Goal: Task Accomplishment & Management: Complete application form

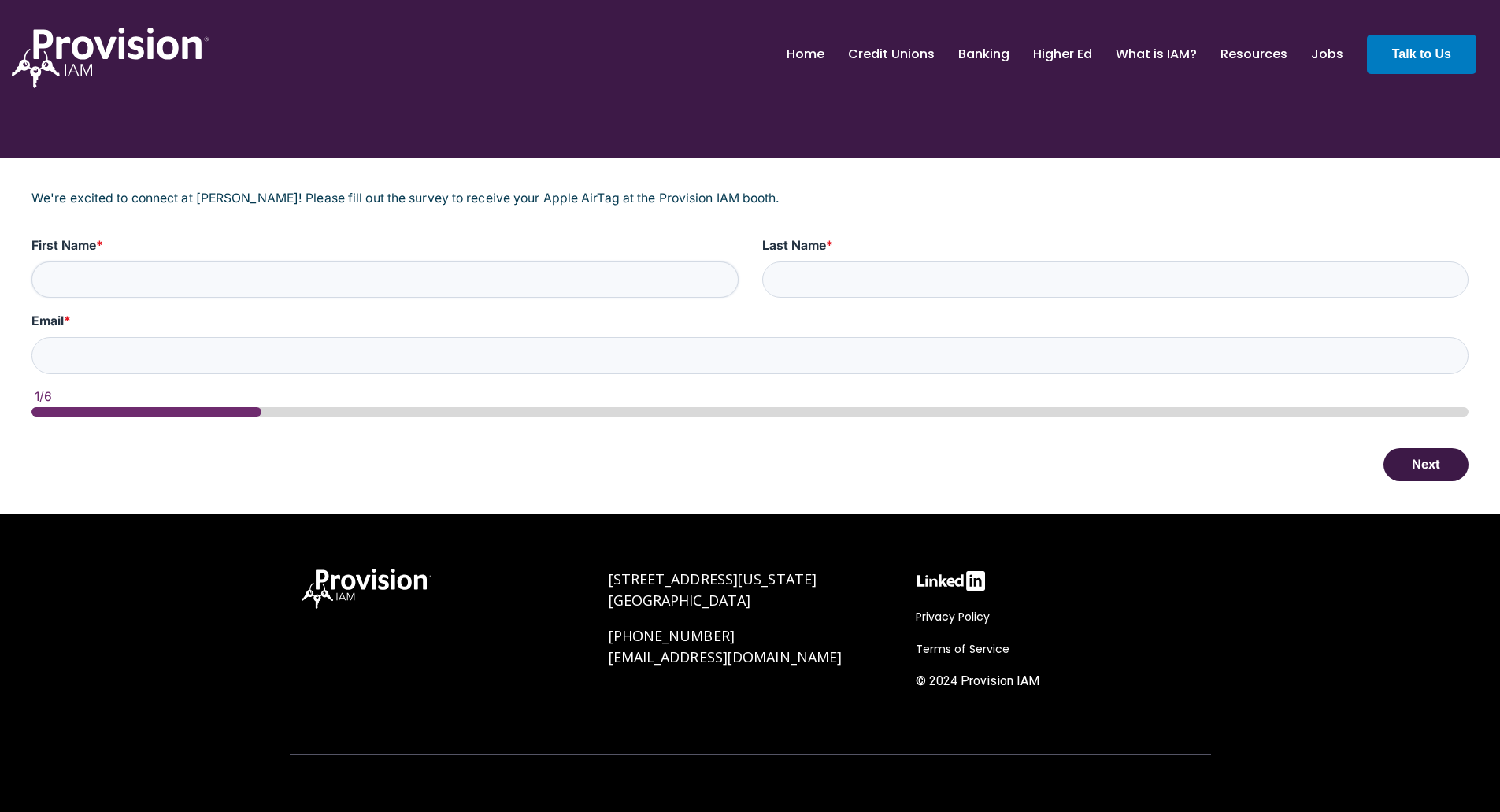
click at [545, 284] on input "First Name *" at bounding box center [385, 280] width 707 height 37
type input "[PERSON_NAME]"
type input "[EMAIL_ADDRESS][DOMAIN_NAME]"
click at [1429, 464] on button "Next" at bounding box center [1426, 464] width 85 height 33
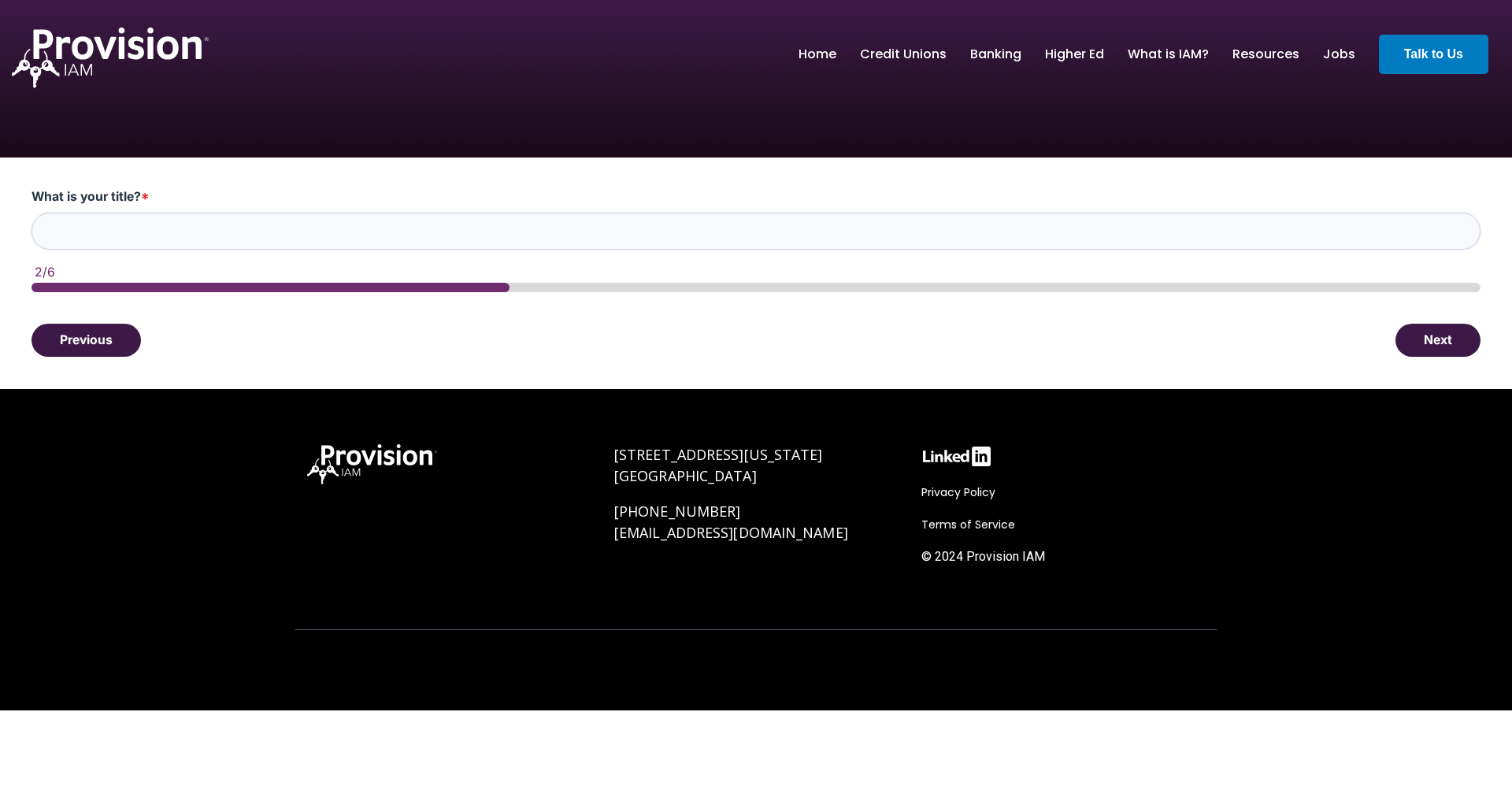
click at [907, 218] on input "What is your title? *" at bounding box center [756, 231] width 1449 height 37
type input "AVP - Project Manager"
click at [1436, 342] on button "Next" at bounding box center [1438, 340] width 85 height 33
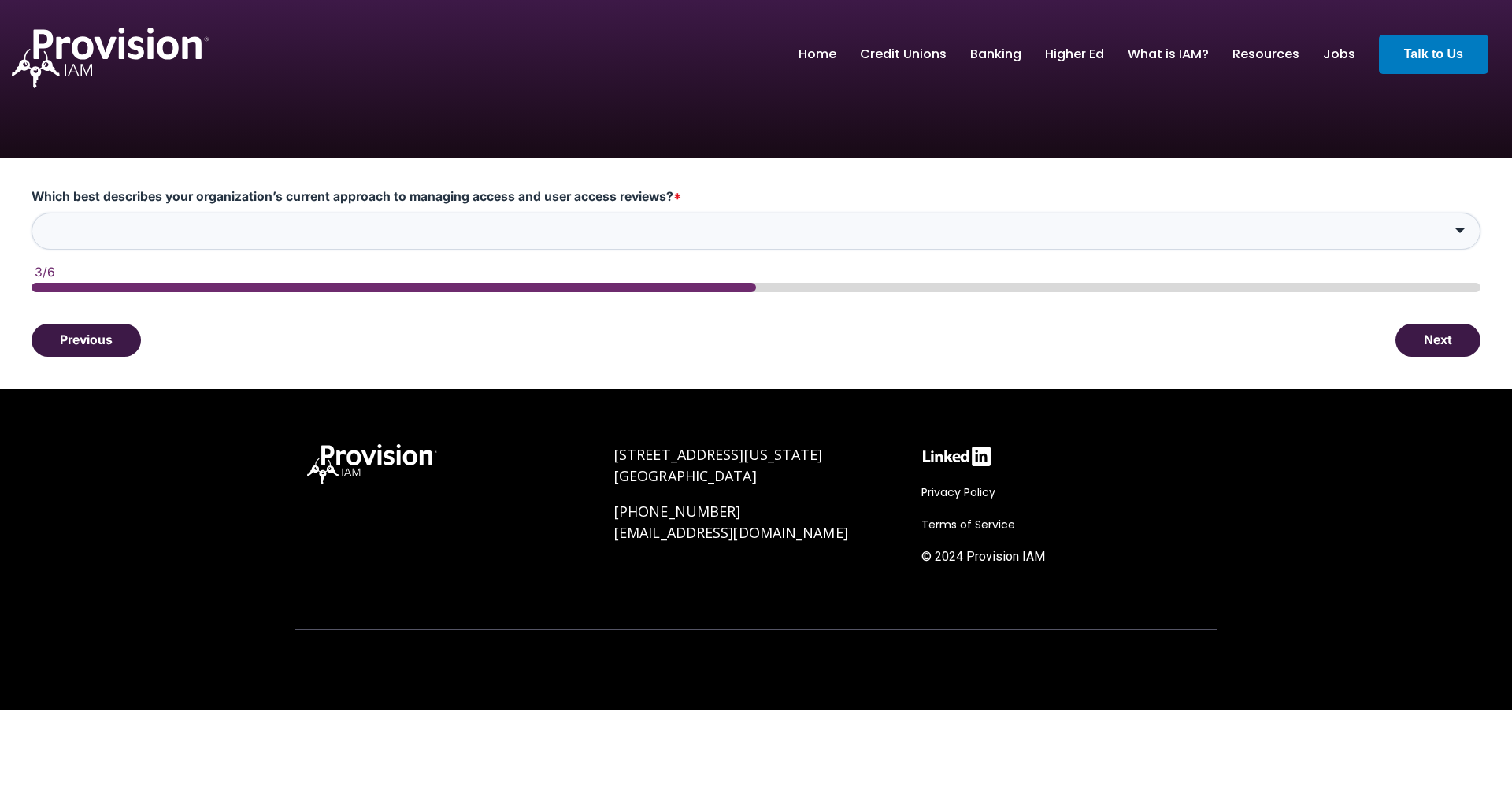
click at [542, 227] on input "Which best describes your organization’s current approach to managing access an…" at bounding box center [756, 231] width 1449 height 37
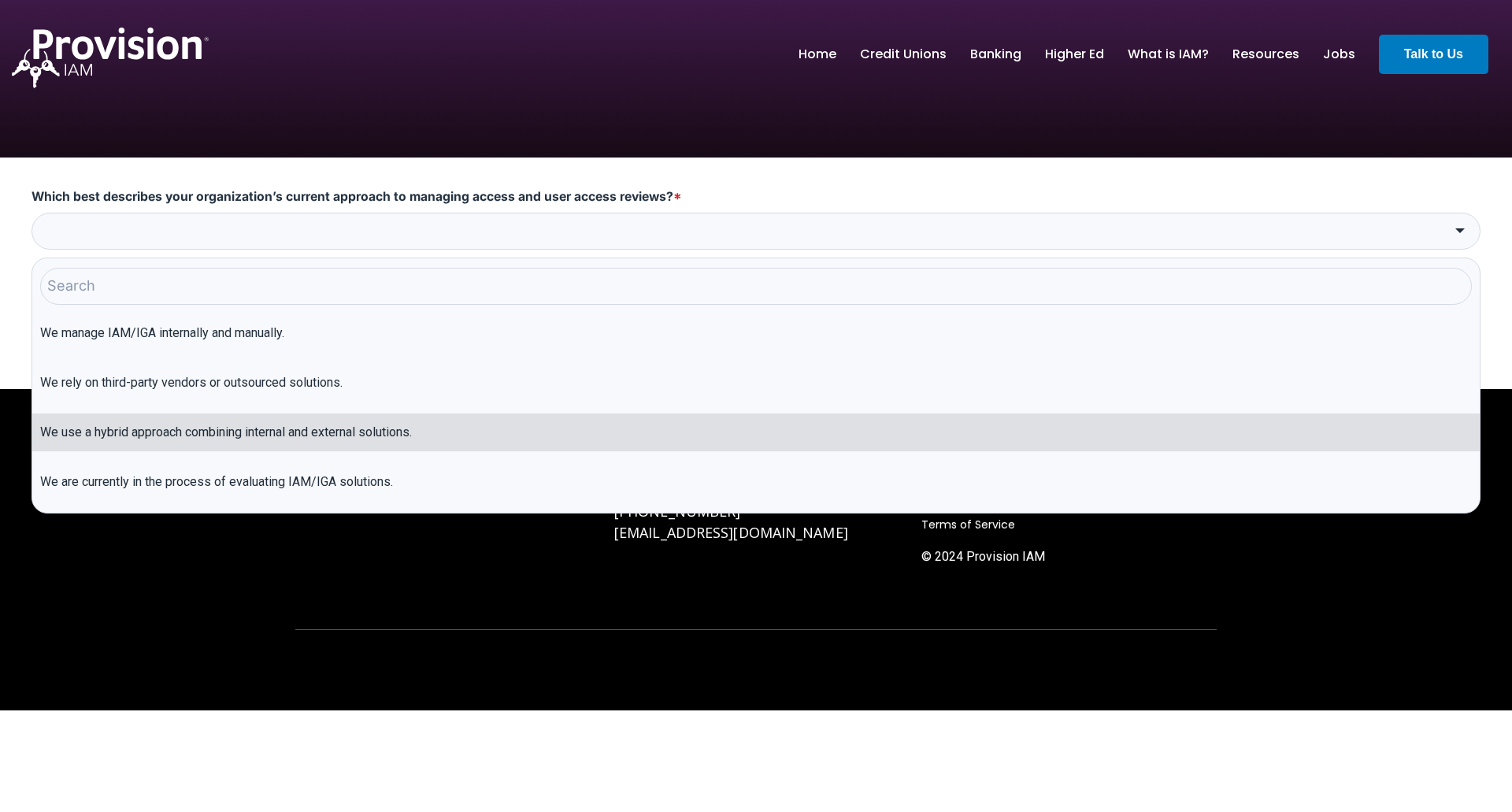
click at [425, 423] on li "We use a hybrid approach combining internal and external solutions." at bounding box center [756, 432] width 1448 height 38
type input "We use a hybrid approach combining internal and external solutions."
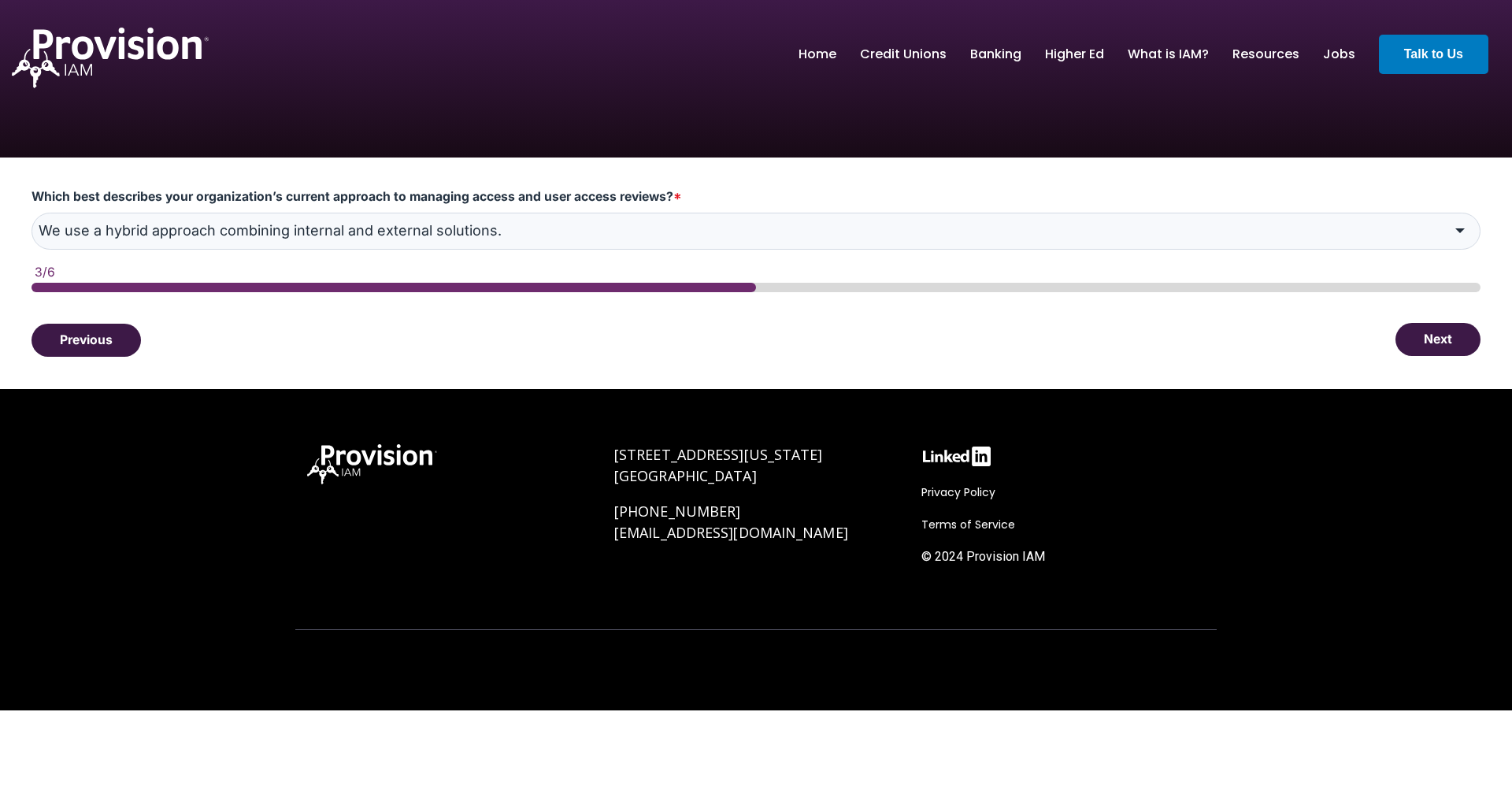
click at [1451, 335] on button "Next" at bounding box center [1438, 340] width 85 height 33
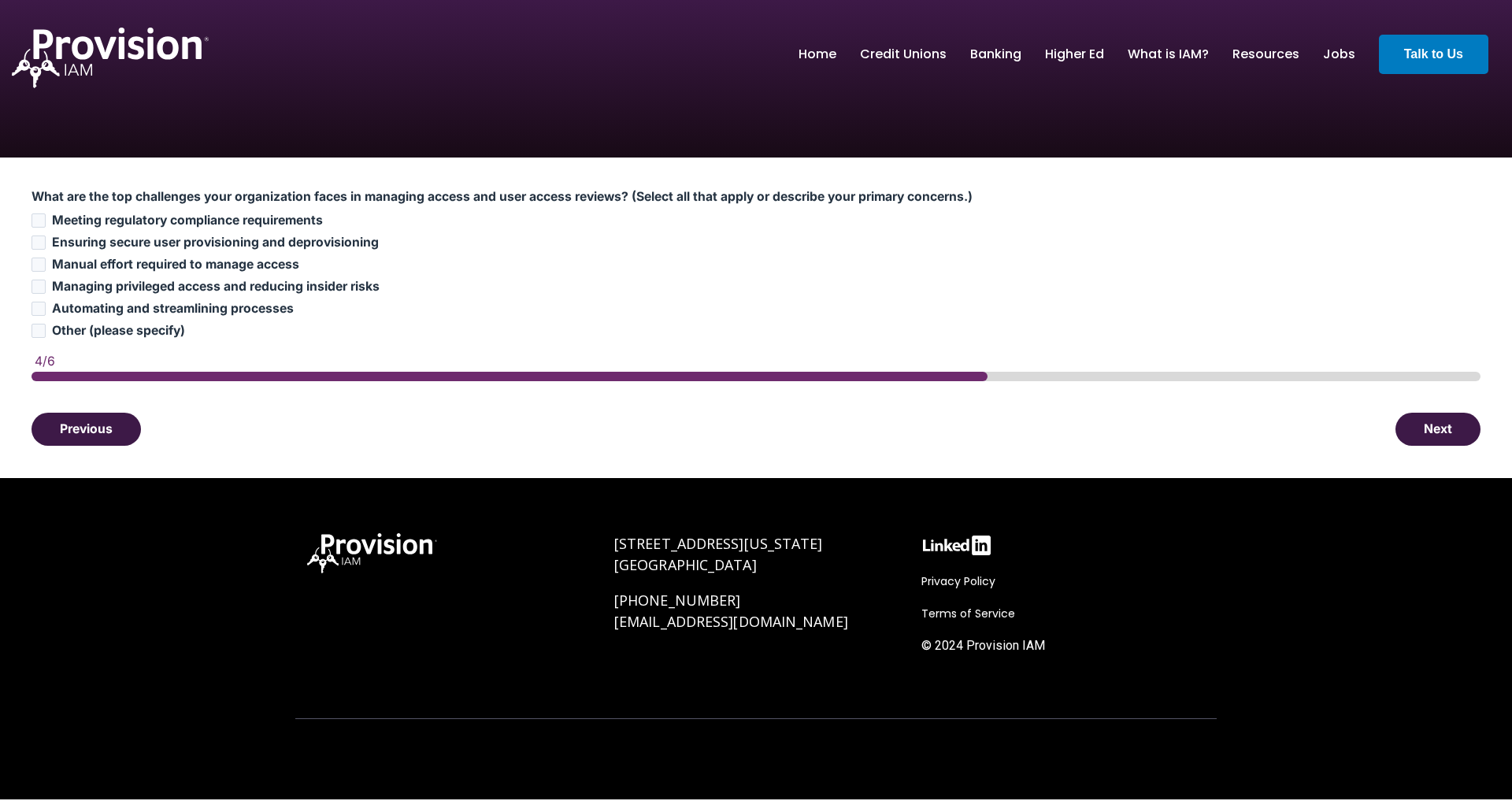
click at [680, 420] on div "Previous Next" at bounding box center [756, 429] width 1449 height 33
click at [171, 246] on span "Ensuring secure user provisioning and deprovisioning" at bounding box center [215, 242] width 327 height 15
click at [46, 246] on input "Ensuring secure user provisioning and deprovisioning" at bounding box center [38, 242] width 14 height 14
checkbox input "true"
click at [180, 261] on span "Manual effort required to manage access" at bounding box center [175, 264] width 248 height 15
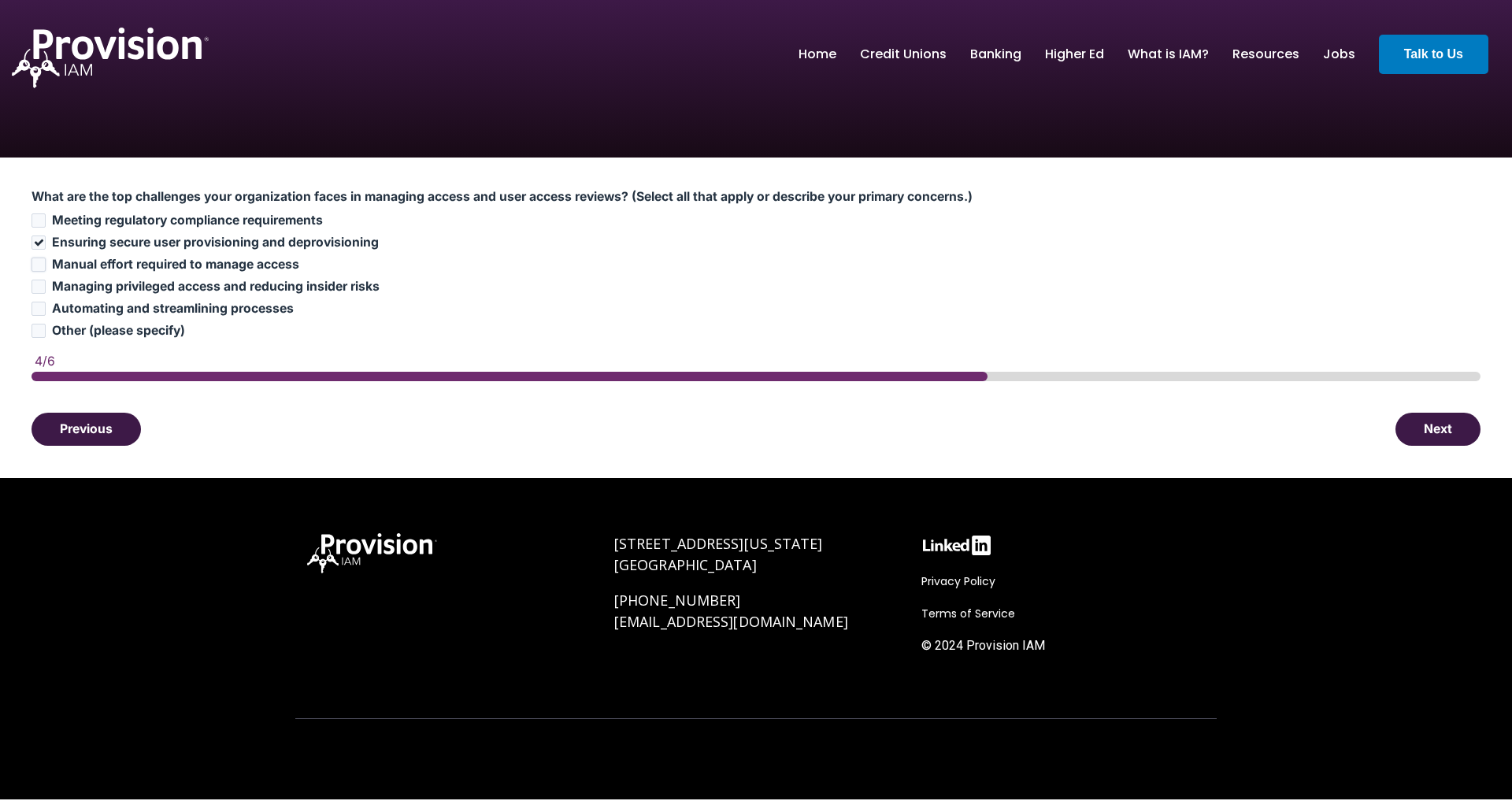
click at [46, 261] on input "Manual effort required to manage access" at bounding box center [38, 264] width 14 height 14
checkbox input "true"
click at [192, 284] on span "Managing privileged access and reducing insider risks" at bounding box center [215, 286] width 328 height 15
click at [46, 284] on input "Managing privileged access and reducing insider risks" at bounding box center [38, 286] width 14 height 14
checkbox input "true"
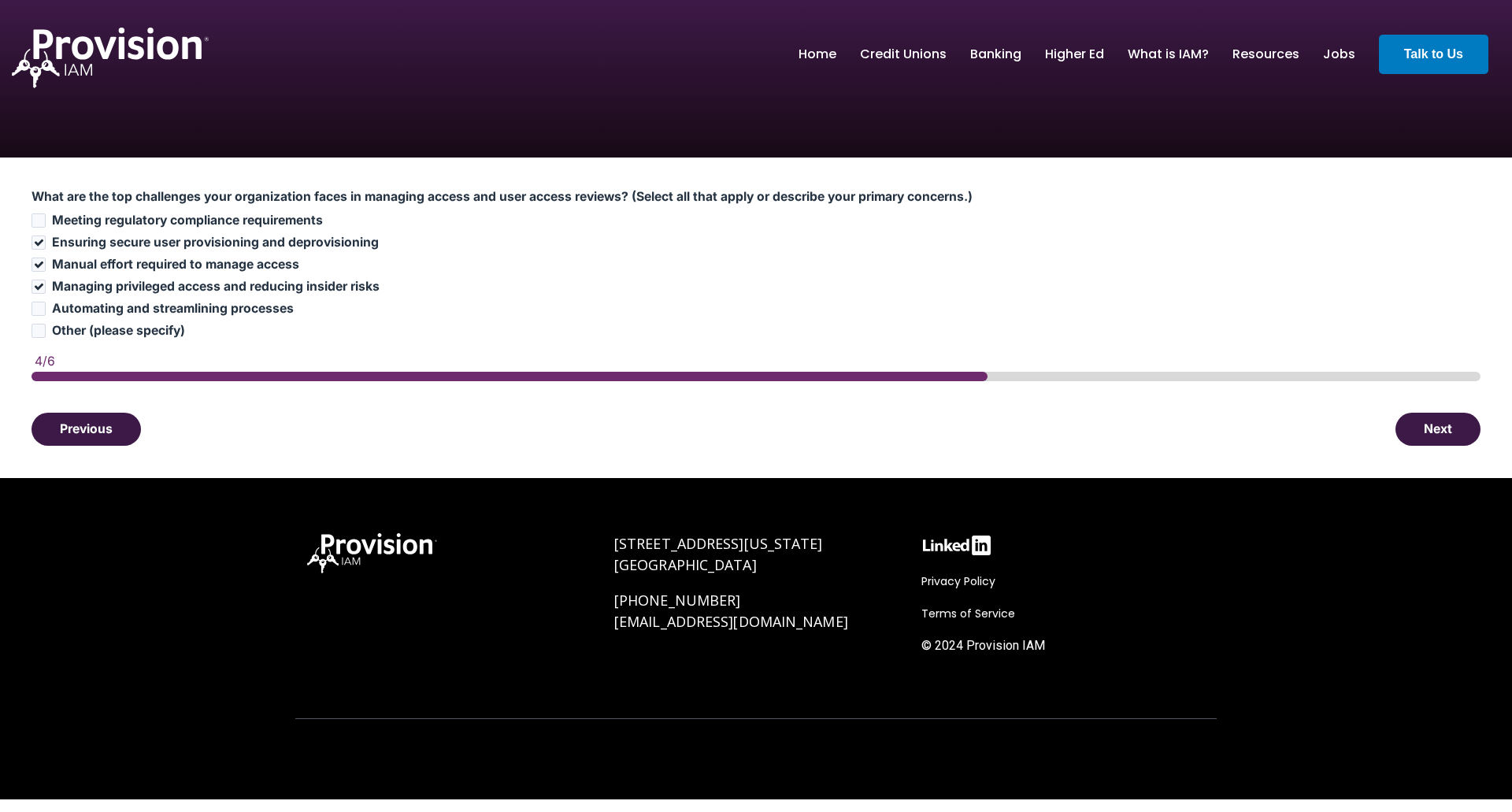
click at [214, 300] on div "Meeting regulatory compliance requirements Ensuring secure user provisioning an…" at bounding box center [756, 275] width 1449 height 126
click at [288, 311] on span "Automating and streamlining processes" at bounding box center [172, 308] width 242 height 15
click at [46, 311] on input "Automating and streamlining processes" at bounding box center [38, 308] width 14 height 14
checkbox input "true"
click at [1443, 435] on button "Next" at bounding box center [1438, 428] width 85 height 33
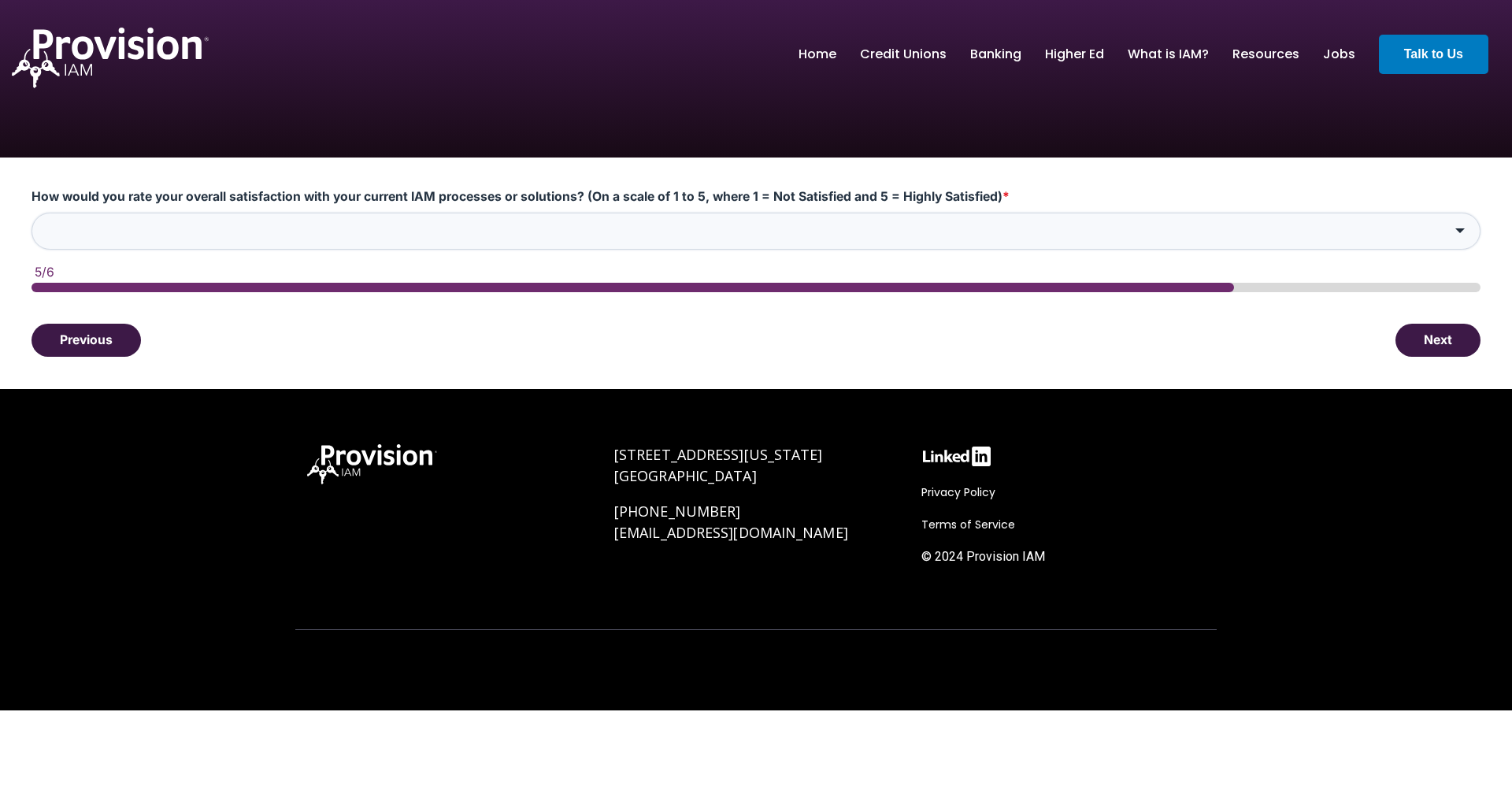
click at [880, 223] on input "How would you rate your overall satisfaction with your current IAM processes or…" at bounding box center [756, 231] width 1449 height 37
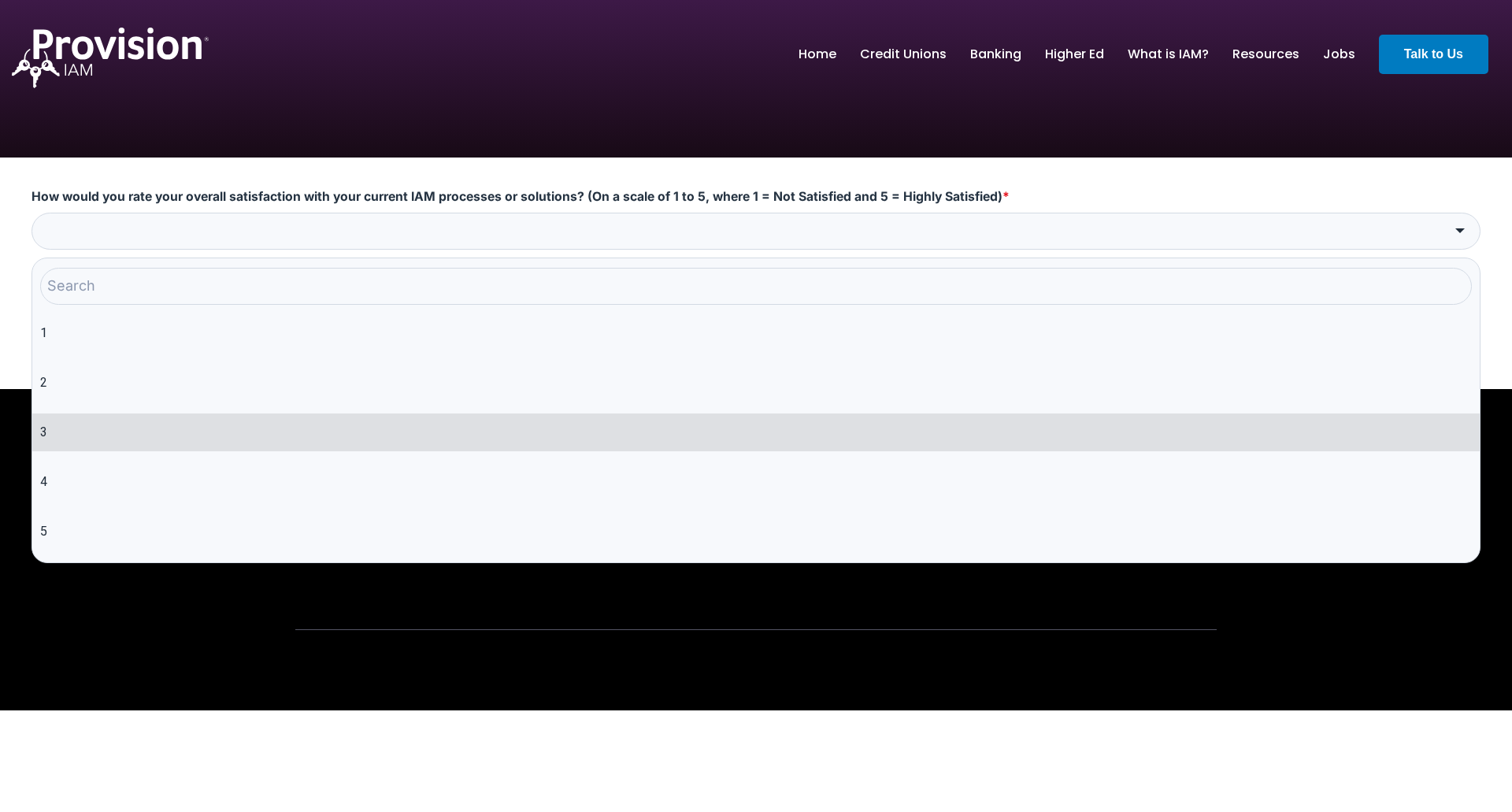
click at [107, 444] on li "3" at bounding box center [756, 432] width 1448 height 38
type input "3"
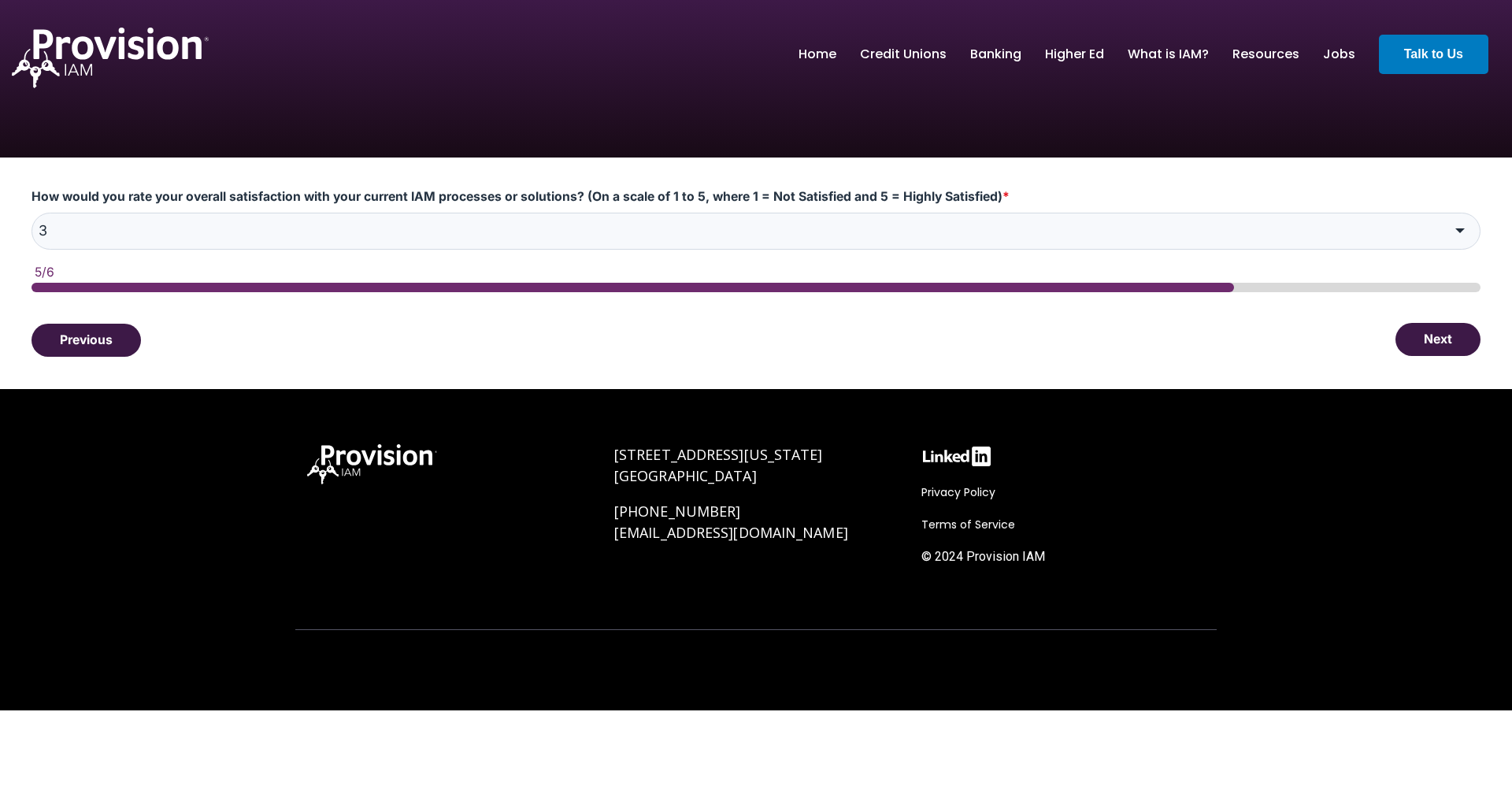
click at [1451, 339] on button "Next" at bounding box center [1438, 340] width 85 height 33
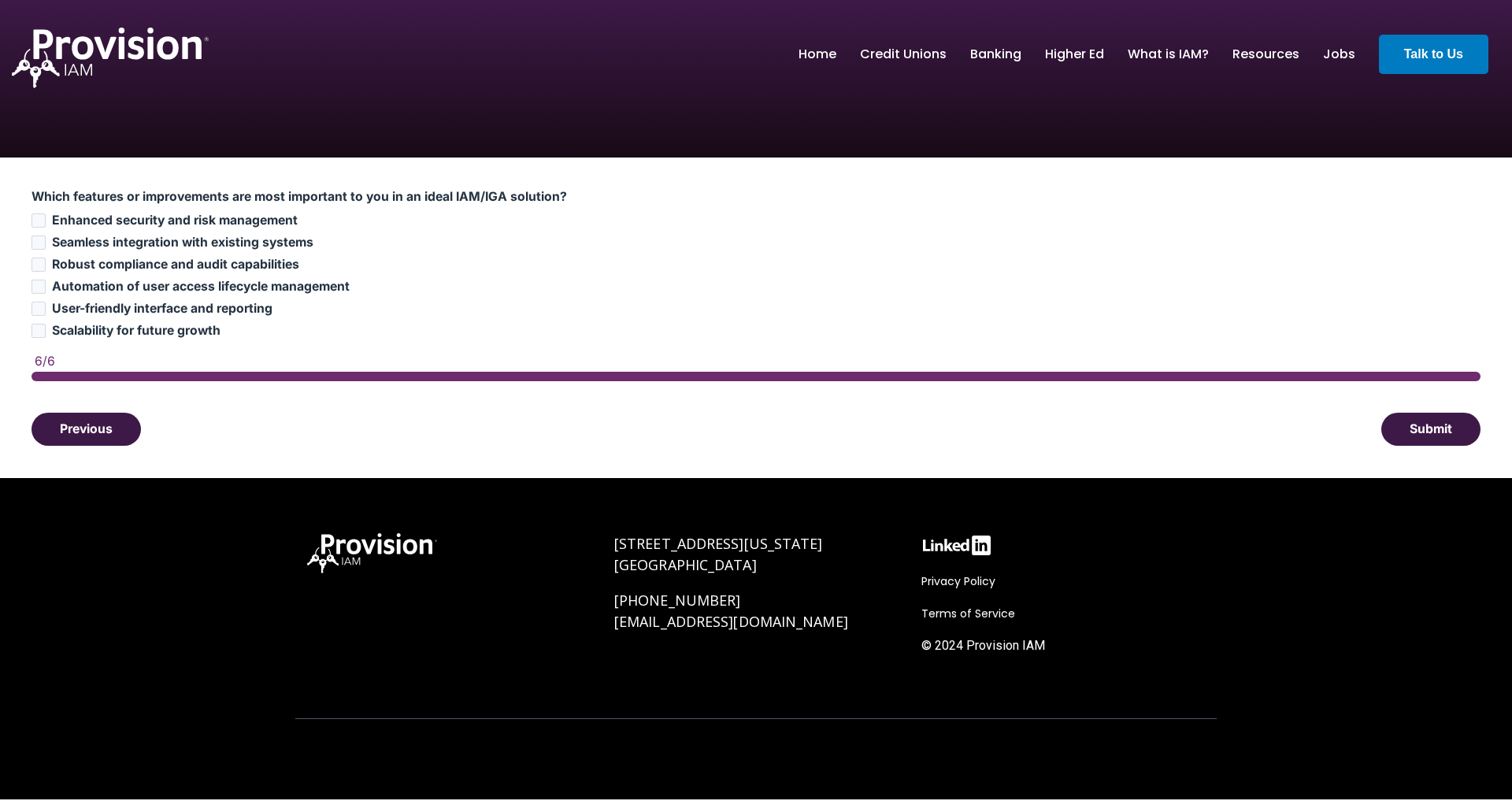
click at [233, 219] on span "Enhanced security and risk management" at bounding box center [174, 220] width 246 height 15
click at [46, 219] on input "Enhanced security and risk management" at bounding box center [38, 220] width 14 height 14
checkbox input "true"
click at [244, 239] on span "Seamless integration with existing systems" at bounding box center [182, 242] width 262 height 15
click at [46, 239] on input "Seamless integration with existing systems" at bounding box center [38, 242] width 14 height 14
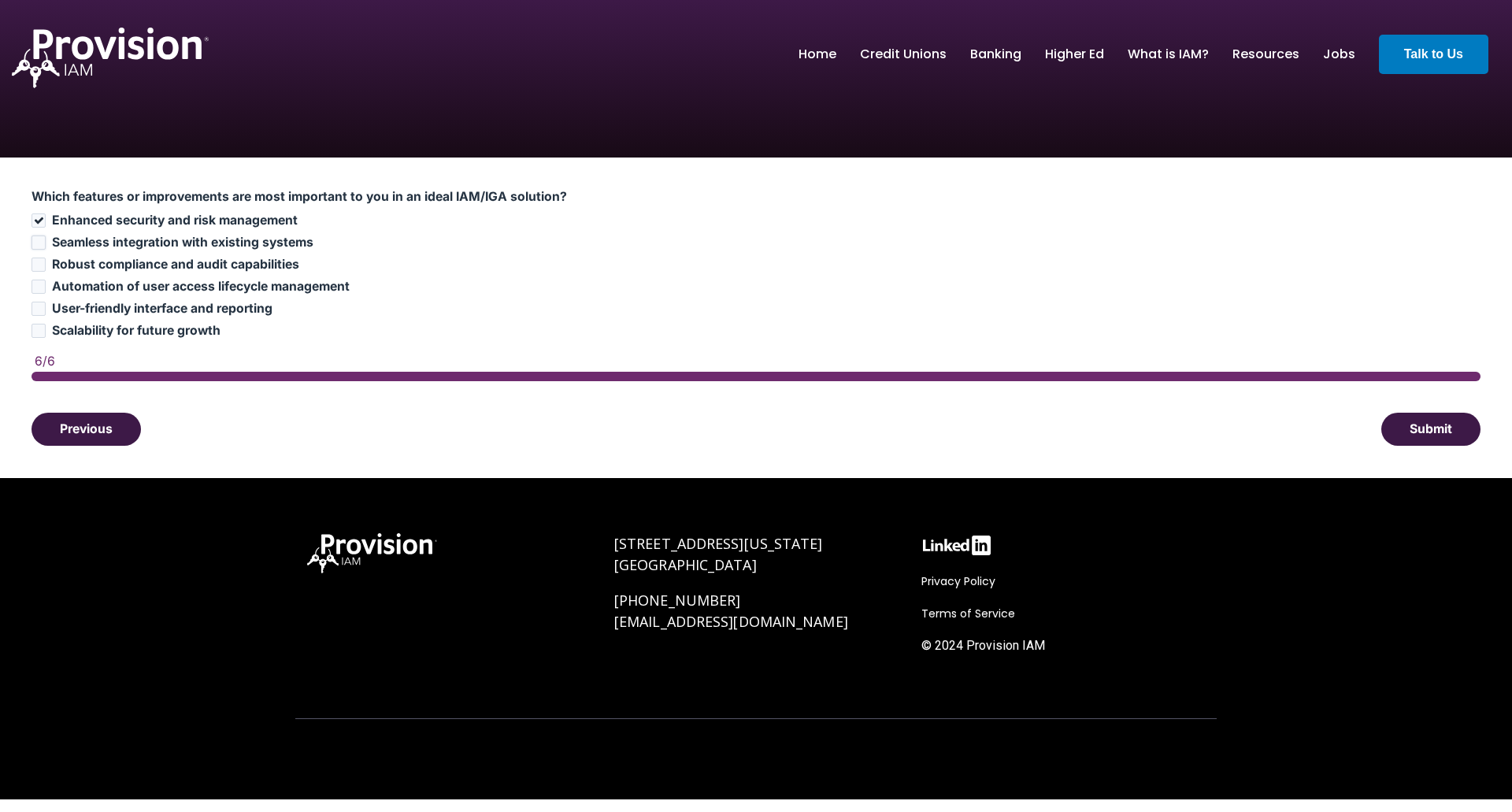
checkbox input "true"
click at [249, 264] on span "Robust compliance and audit capabilities" at bounding box center [175, 264] width 248 height 15
click at [46, 264] on input "Robust compliance and audit capabilities" at bounding box center [38, 264] width 14 height 14
checkbox input "true"
click at [262, 285] on span "Automation of user access lifecycle management" at bounding box center [200, 286] width 297 height 15
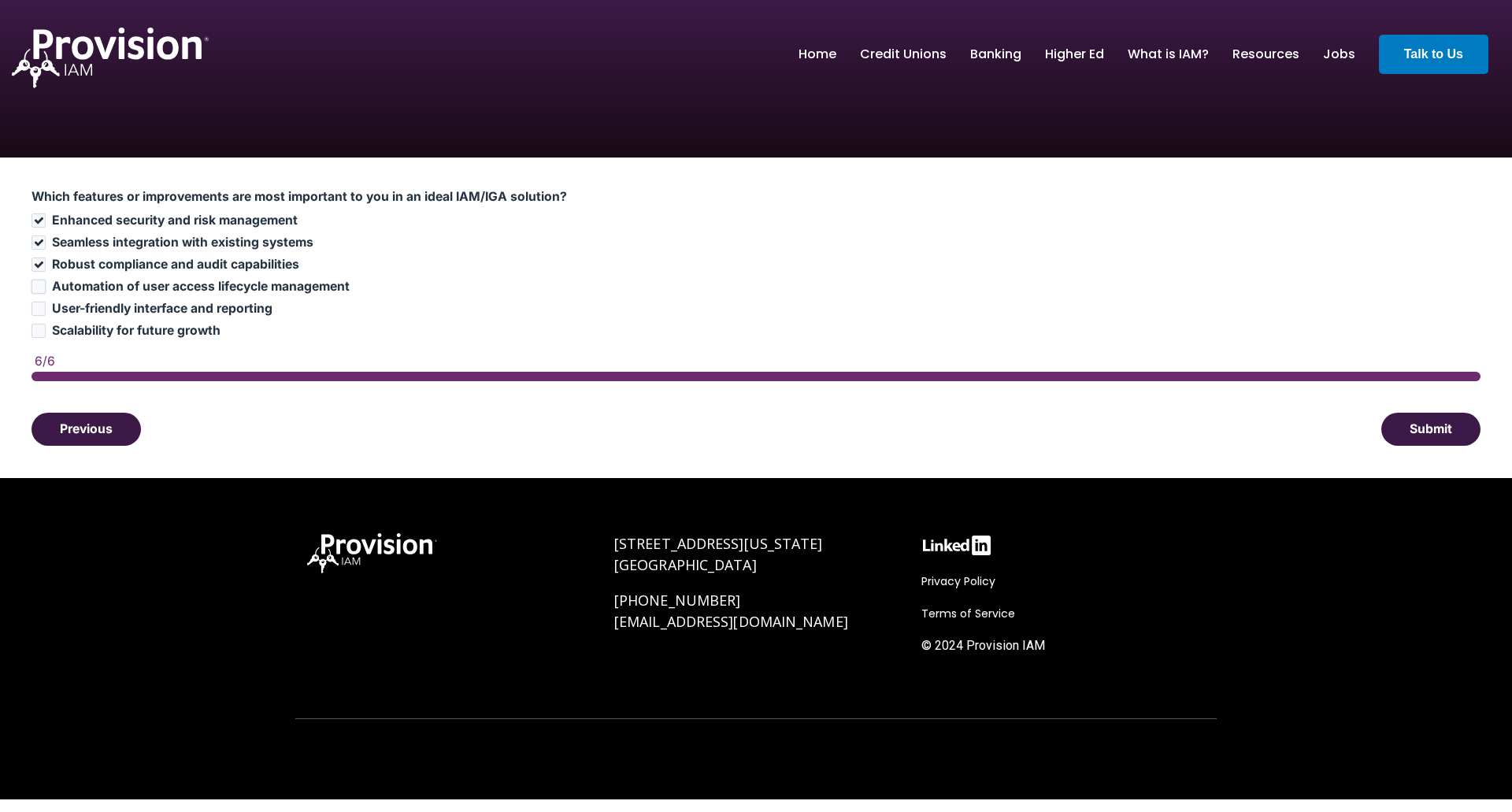
click at [46, 285] on input "Automation of user access lifecycle management" at bounding box center [38, 286] width 14 height 14
checkbox input "true"
click at [229, 307] on span "User-friendly interface and reporting" at bounding box center [161, 308] width 220 height 15
click at [46, 307] on input "User-friendly interface and reporting" at bounding box center [38, 308] width 14 height 14
checkbox input "true"
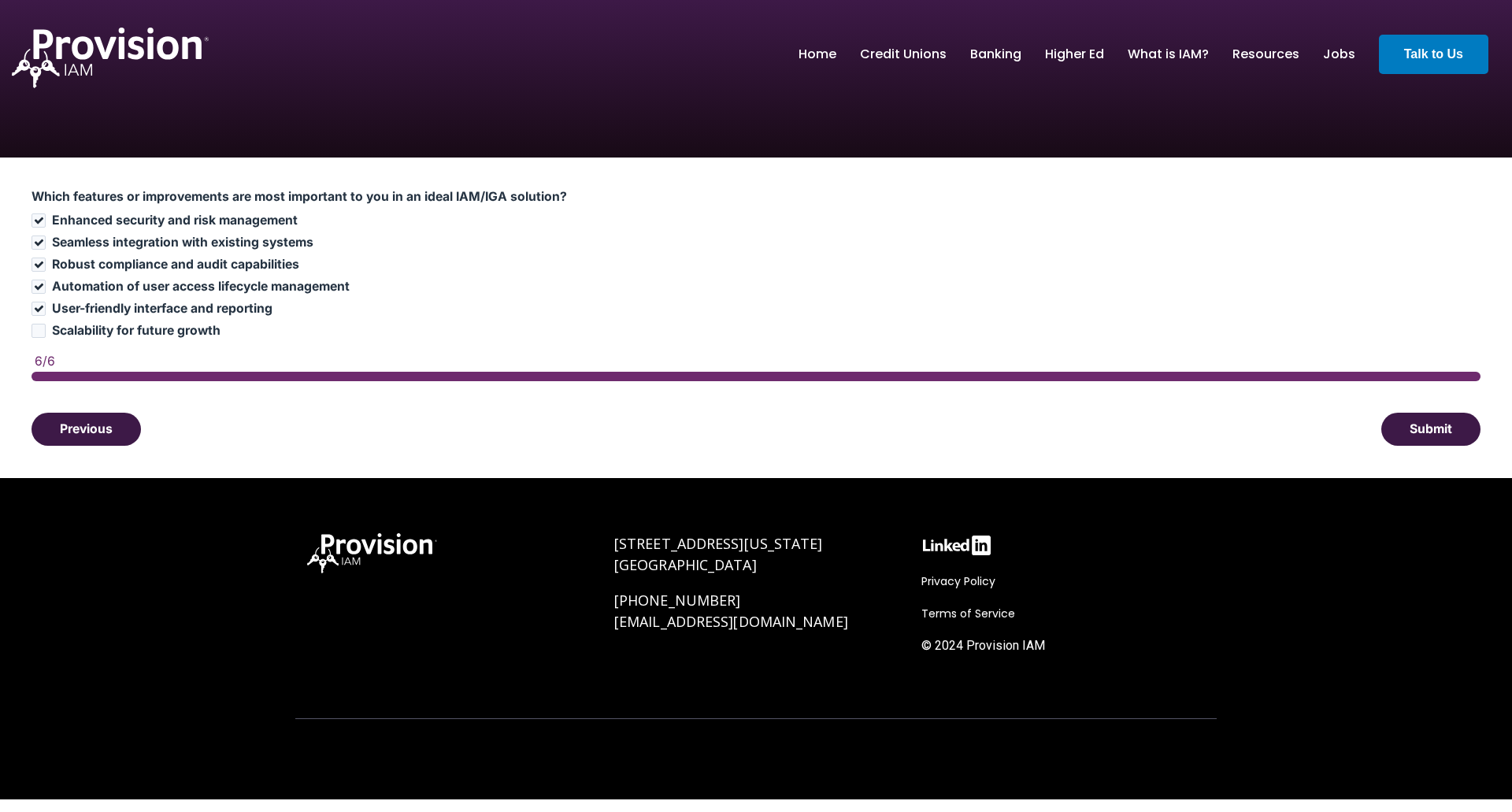
click at [193, 333] on span "Scalability for future growth" at bounding box center [135, 331] width 169 height 15
click at [46, 333] on input "Scalability for future growth" at bounding box center [38, 331] width 14 height 14
checkbox input "true"
click at [1446, 442] on button "Submit" at bounding box center [1431, 428] width 99 height 33
